Goal: Task Accomplishment & Management: Manage account settings

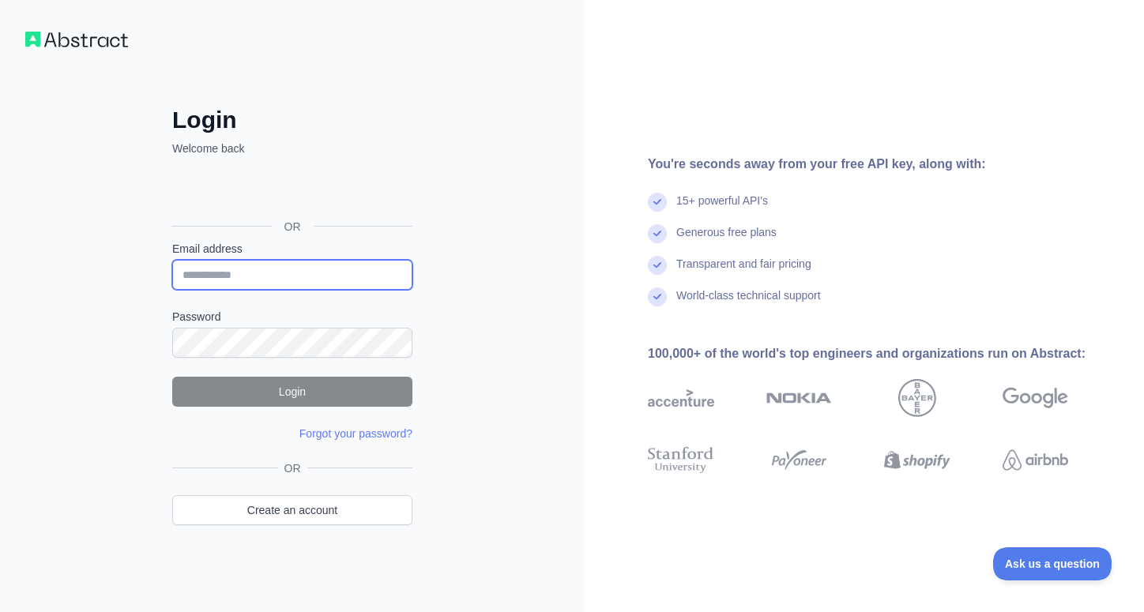
type input "**********"
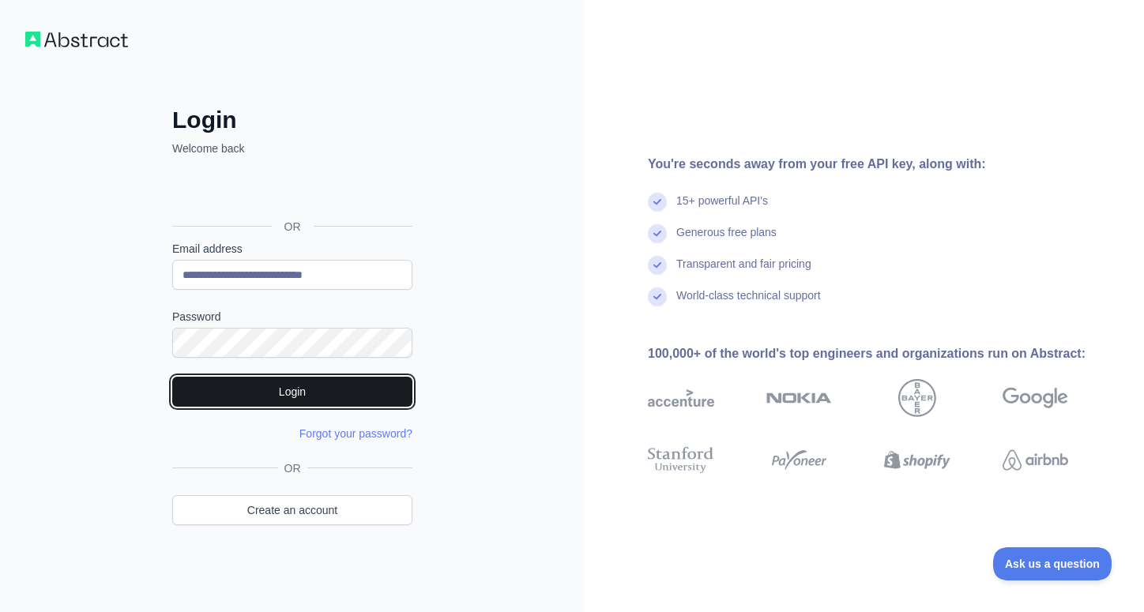
click at [323, 386] on button "Login" at bounding box center [292, 392] width 240 height 30
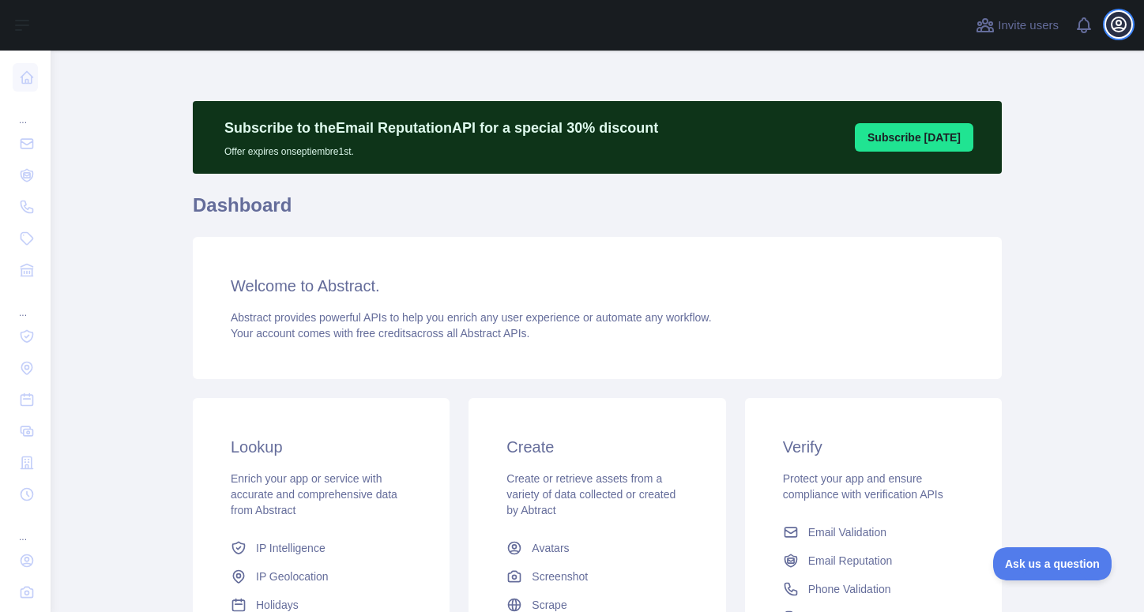
click at [1118, 28] on icon "button" at bounding box center [1118, 24] width 19 height 19
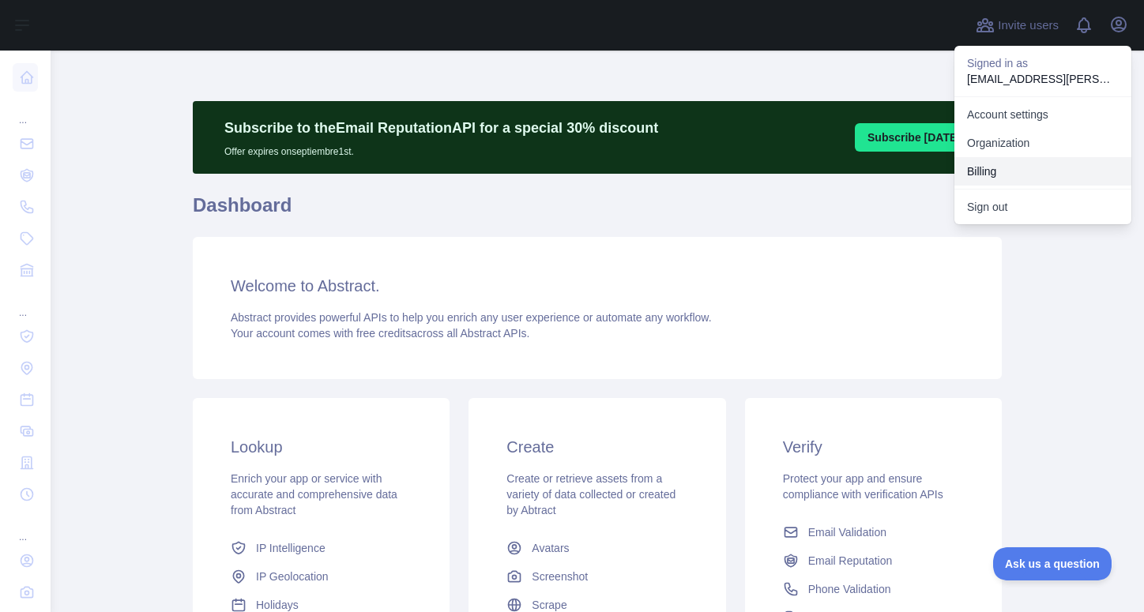
click at [1009, 168] on button "Billing" at bounding box center [1043, 171] width 177 height 28
